Goal: Navigation & Orientation: Find specific page/section

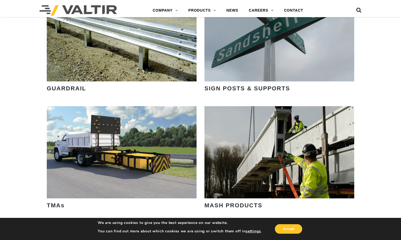
scroll to position [749, 0]
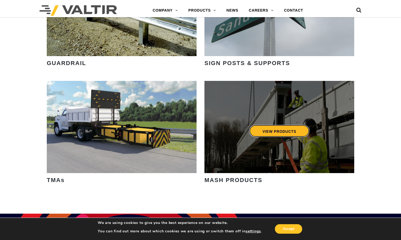
click at [276, 129] on link "VIEW PRODUCTS" at bounding box center [280, 131] width 60 height 12
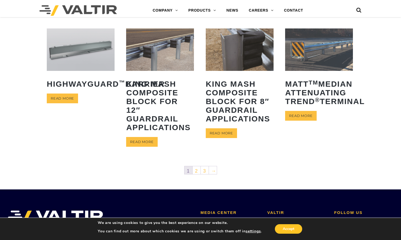
scroll to position [237, 0]
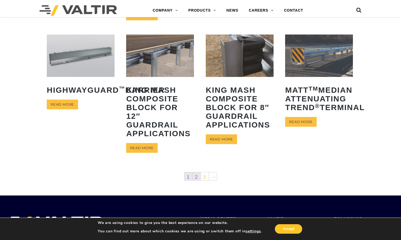
click at [197, 175] on link "2" at bounding box center [197, 176] width 8 height 8
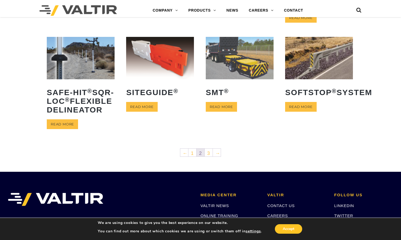
scroll to position [237, 0]
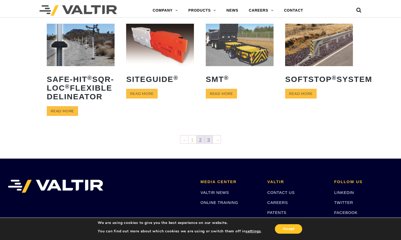
click at [209, 143] on link "3" at bounding box center [209, 139] width 8 height 8
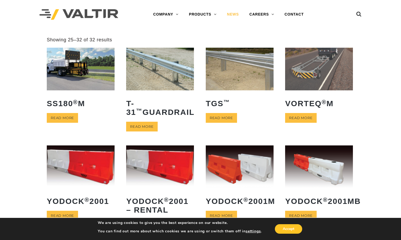
click at [231, 14] on link "NEWS" at bounding box center [233, 14] width 22 height 11
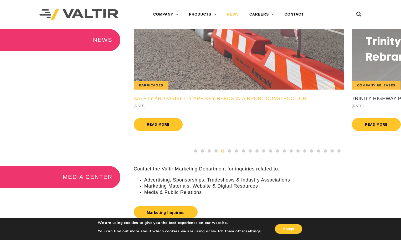
click at [235, 97] on h5 "Safety and Visibility Are Key Needs in Airport Construction" at bounding box center [239, 98] width 210 height 5
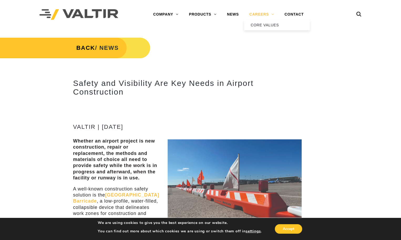
click at [260, 12] on link "CAREERS" at bounding box center [261, 14] width 35 height 11
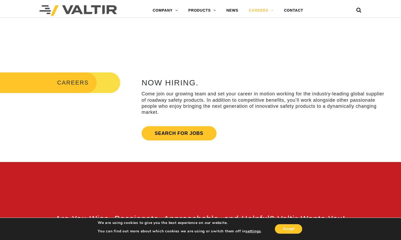
scroll to position [158, 0]
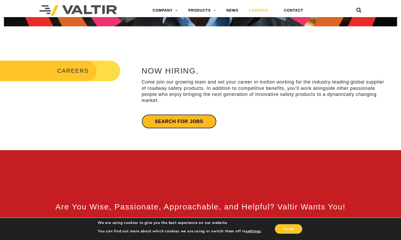
click at [174, 119] on link "Search for jobs" at bounding box center [179, 121] width 75 height 14
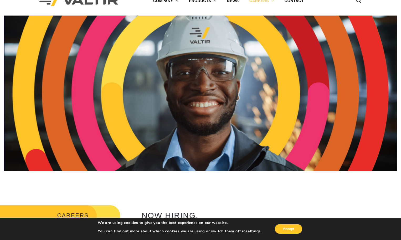
scroll to position [0, 0]
